Goal: Information Seeking & Learning: Find specific fact

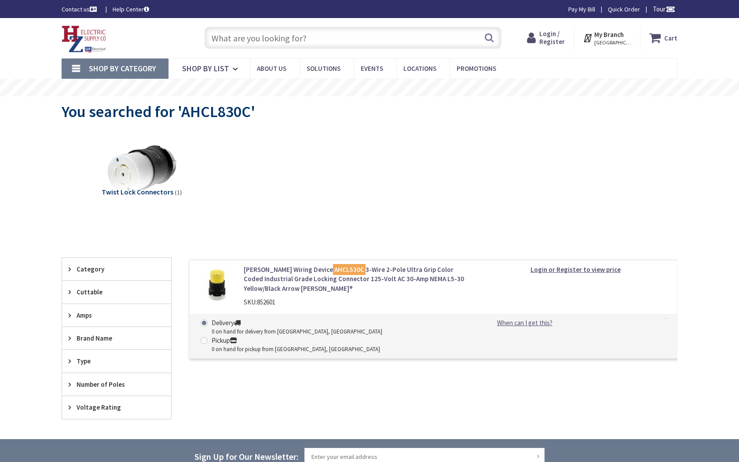
type input "E [GEOGRAPHIC_DATA], [GEOGRAPHIC_DATA]"
